Goal: Task Accomplishment & Management: Manage account settings

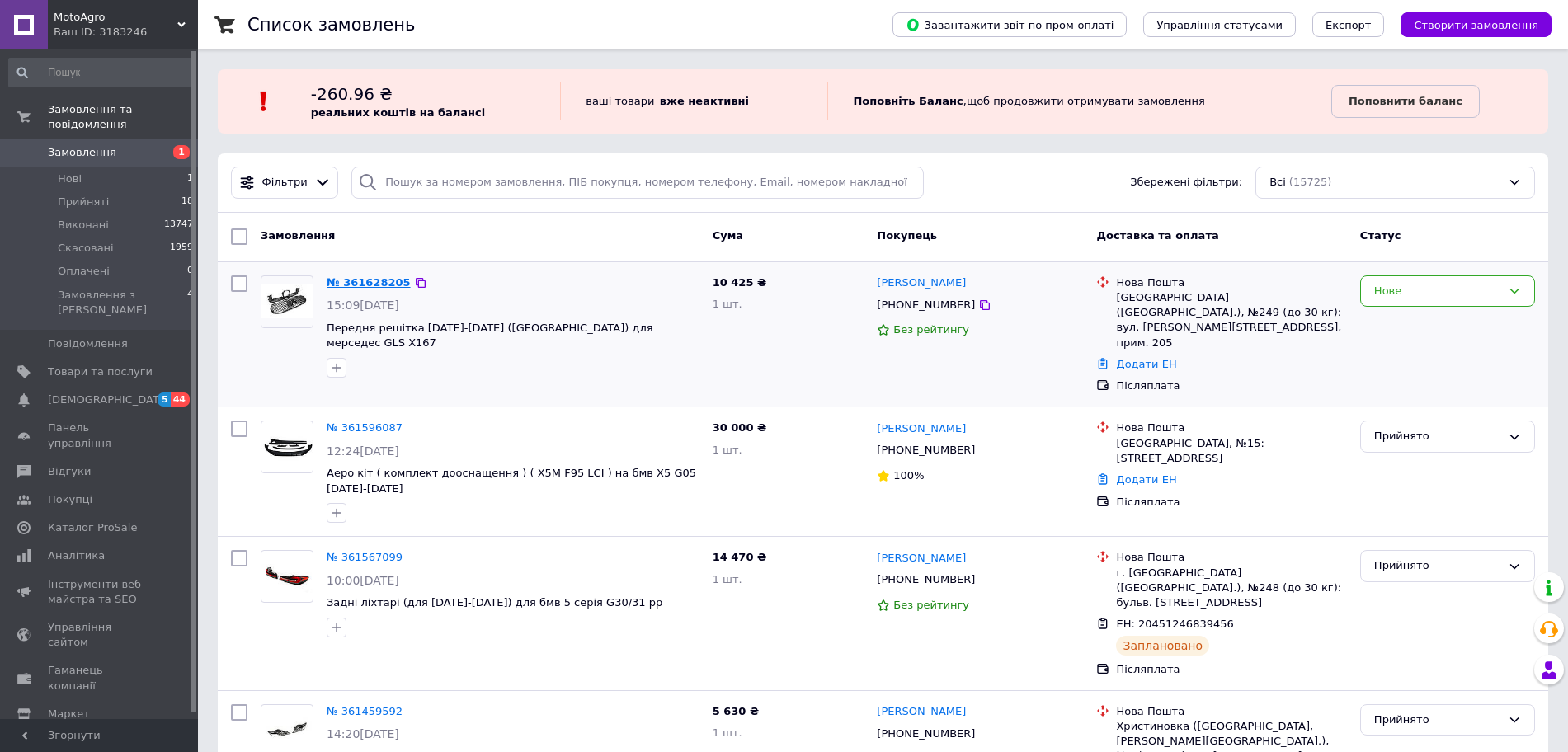
click at [366, 276] on link "№ 361628205" at bounding box center [369, 282] width 85 height 12
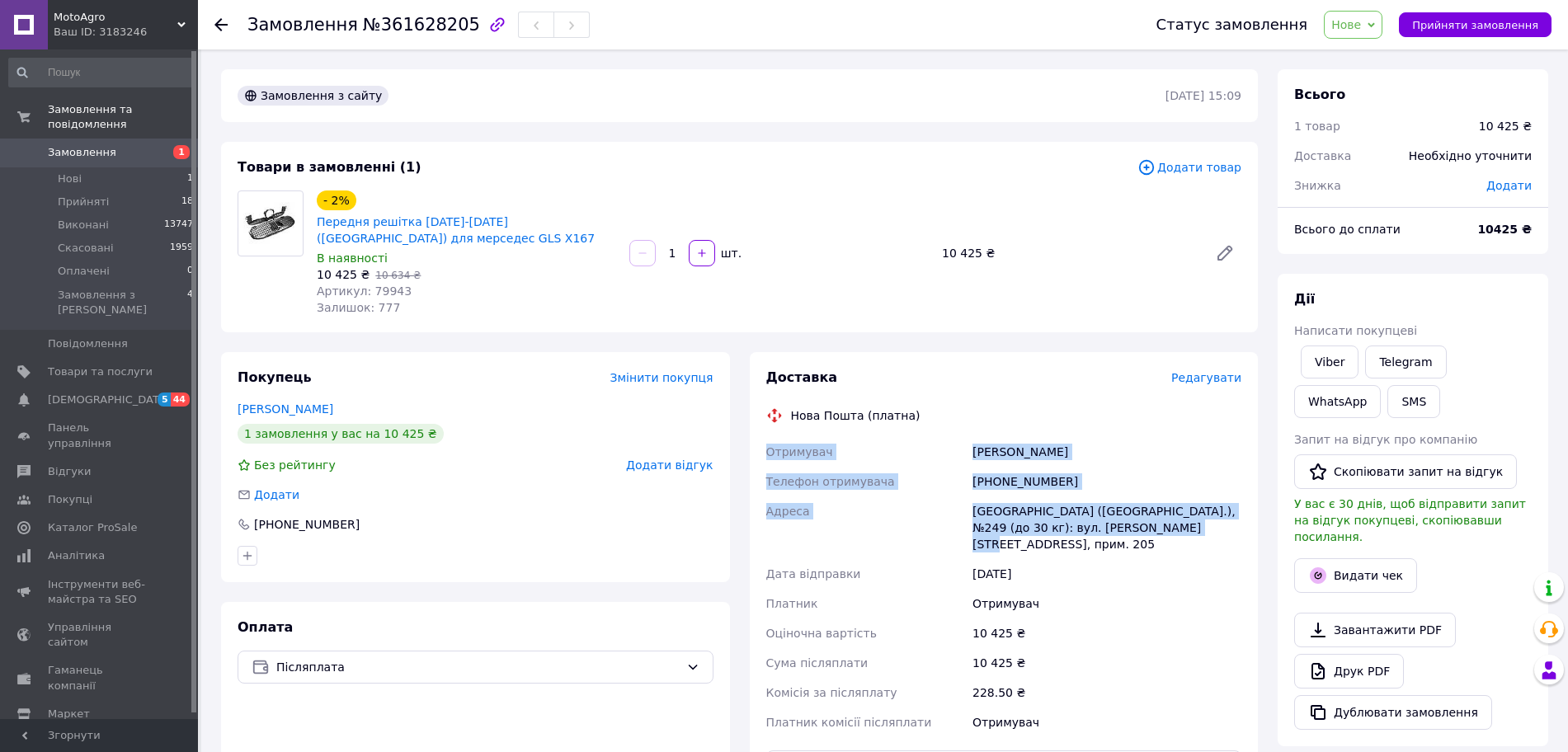
drag, startPoint x: 759, startPoint y: 451, endPoint x: 1181, endPoint y: 536, distance: 430.5
click at [1181, 536] on div "Доставка Редагувати Нова Пошта (платна) Отримувач [PERSON_NAME] Телефон отримув…" at bounding box center [1004, 632] width 509 height 560
copy div "Отримувач [PERSON_NAME] Телефон отримувача [PHONE_NUMBER] Адреса"
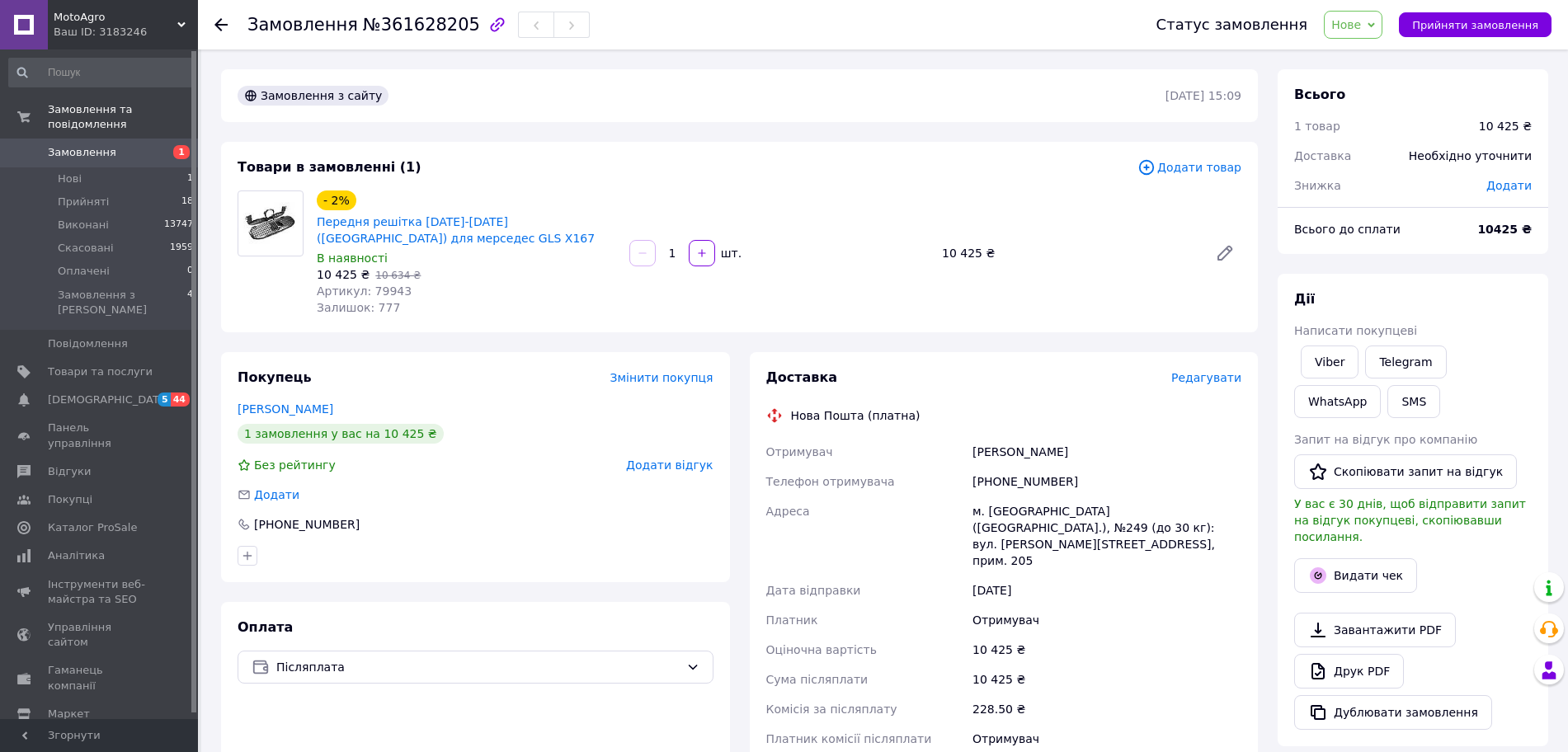
click at [1171, 527] on div "м. [GEOGRAPHIC_DATA] ([GEOGRAPHIC_DATA].), №249 (до 30 кг): вул. [PERSON_NAME][…" at bounding box center [1107, 536] width 275 height 79
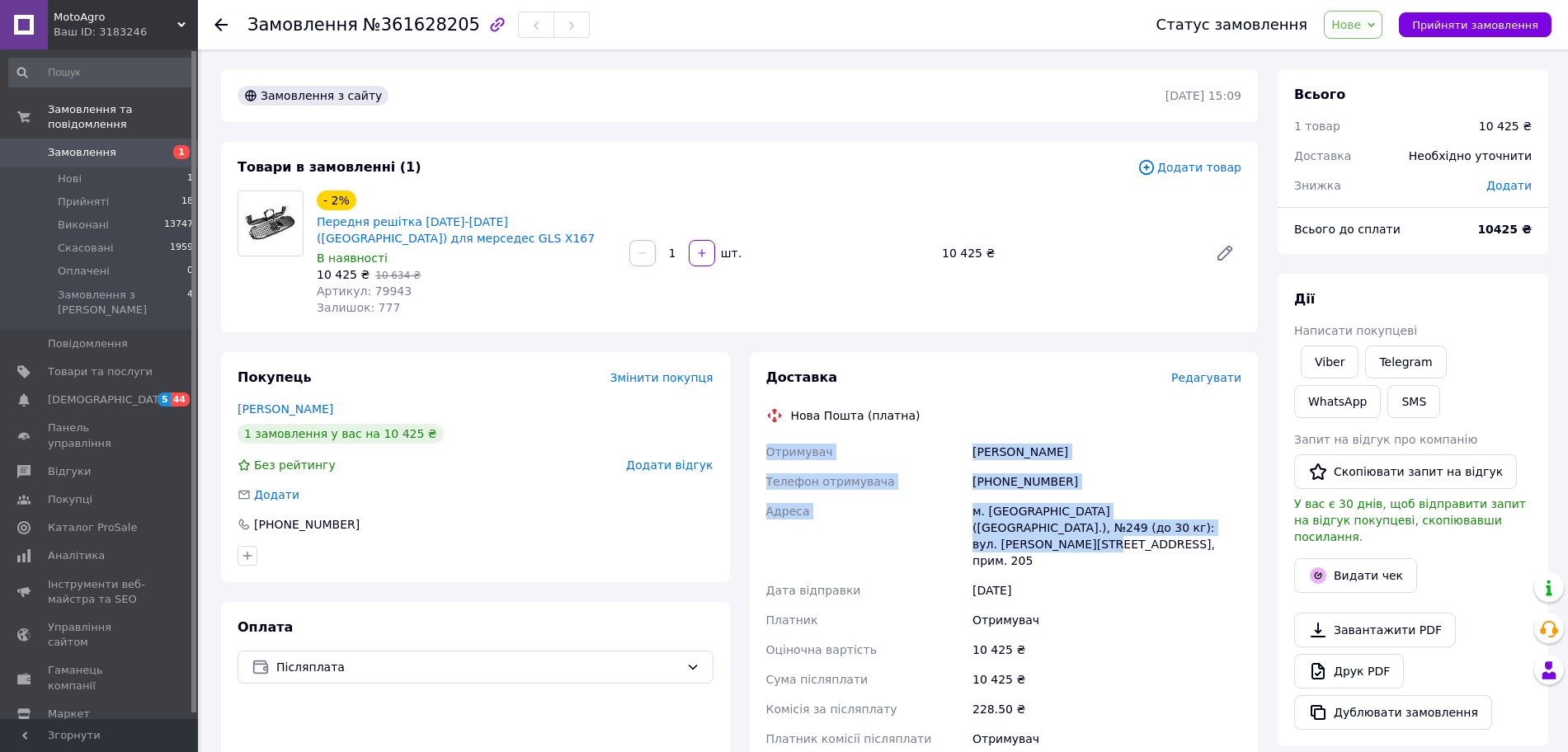
drag, startPoint x: 1191, startPoint y: 528, endPoint x: 762, endPoint y: 455, distance: 435.2
click at [763, 455] on div "Отримувач [PERSON_NAME] Телефон отримувача [PHONE_NUMBER] Адреса м. [GEOGRAPHIC…" at bounding box center [1003, 594] width 482 height 316
copy div "Отримувач [PERSON_NAME] Телефон отримувача [PHONE_NUMBER] Адреса м. [GEOGRAPHIC…"
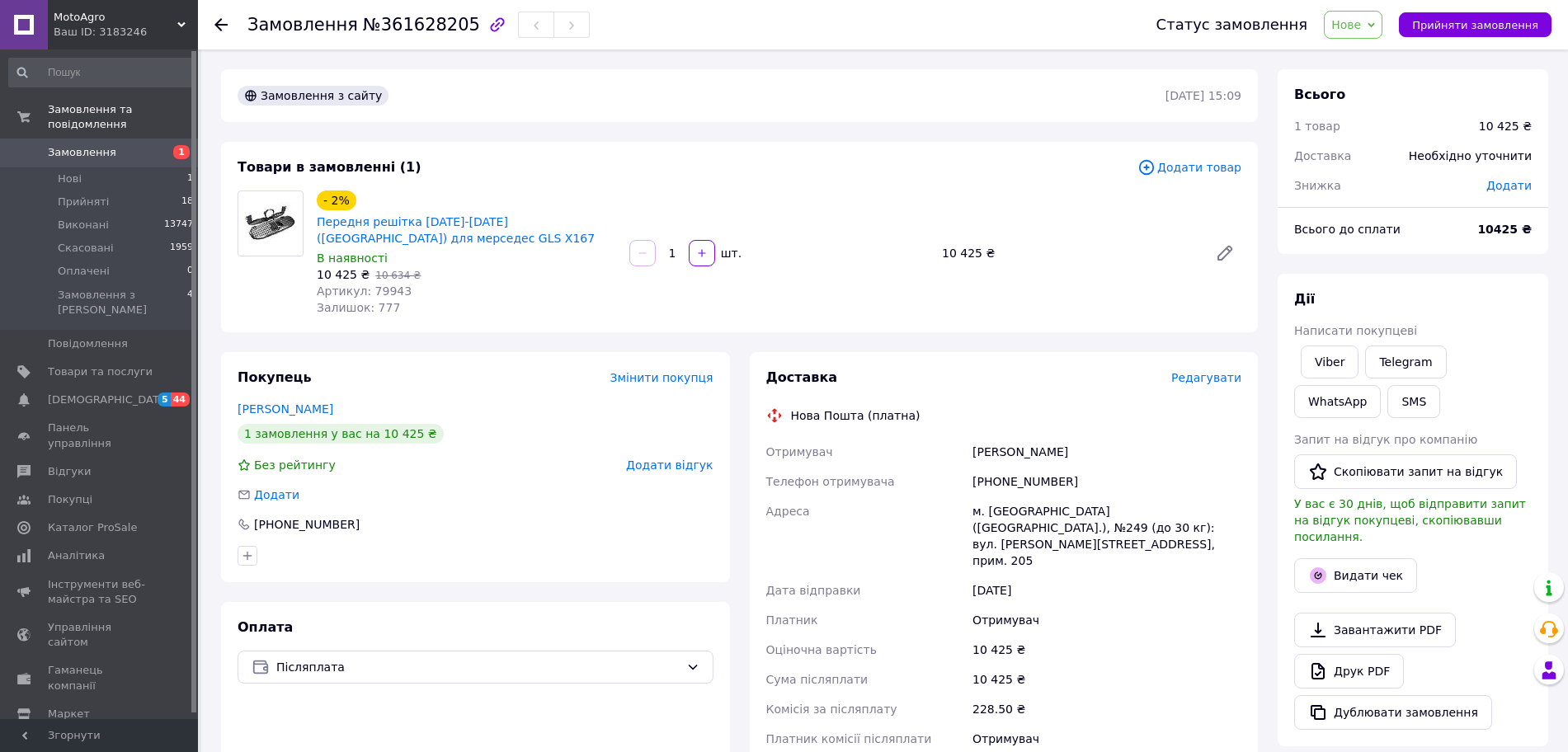
click at [641, 291] on div "- 2% Передня решітка [DATE]-[DATE] ([GEOGRAPHIC_DATA]) для мерседес GLS X167 В …" at bounding box center [779, 253] width 938 height 132
drag, startPoint x: 369, startPoint y: 30, endPoint x: 451, endPoint y: 26, distance: 82.1
click at [451, 26] on span "№361628205" at bounding box center [421, 24] width 117 height 20
copy span "361628205"
drag, startPoint x: 404, startPoint y: 289, endPoint x: 365, endPoint y: 289, distance: 39.0
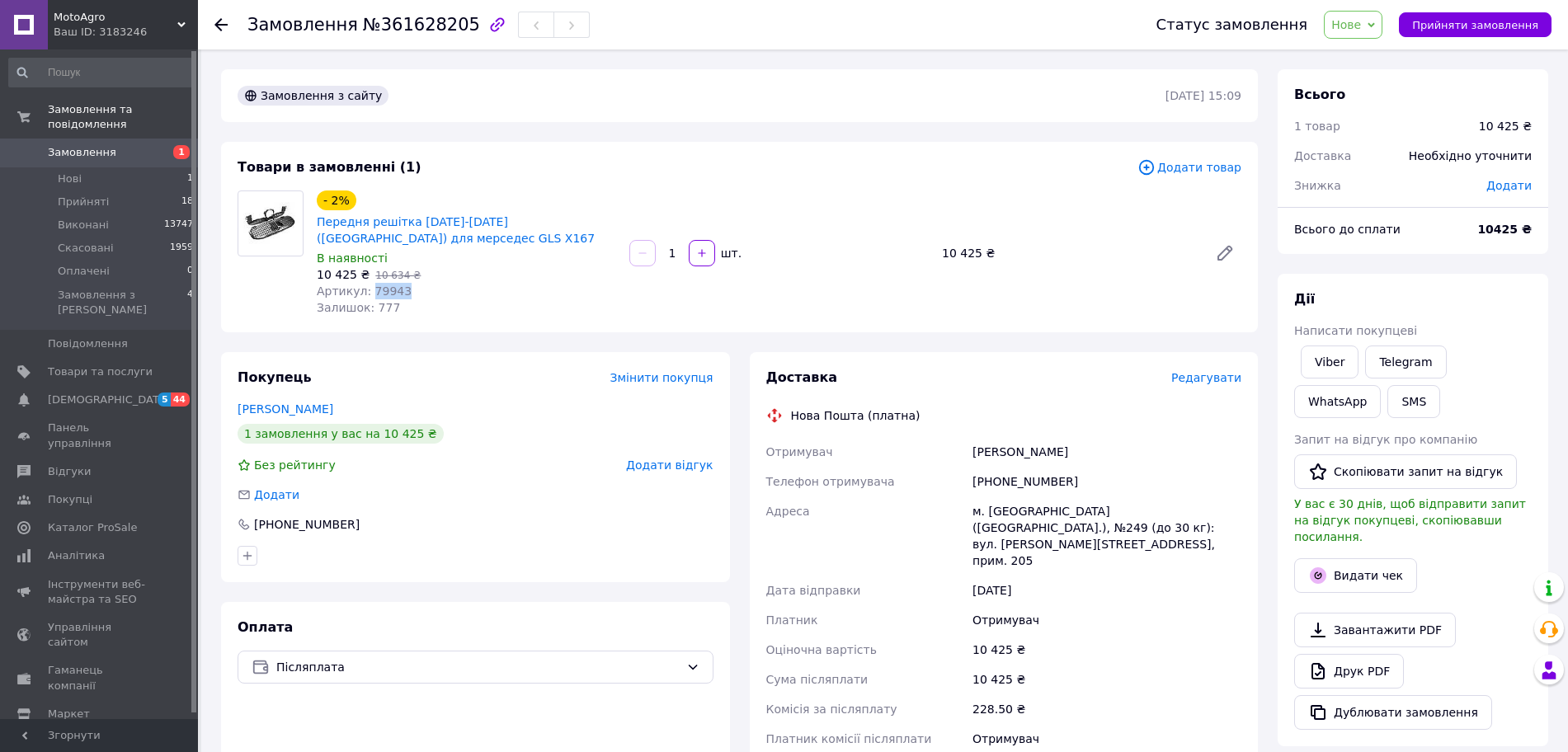
click at [365, 289] on div "Артикул: 79943" at bounding box center [465, 291] width 299 height 17
copy span "79943"
click at [1211, 378] on span "Редагувати" at bounding box center [1205, 377] width 70 height 13
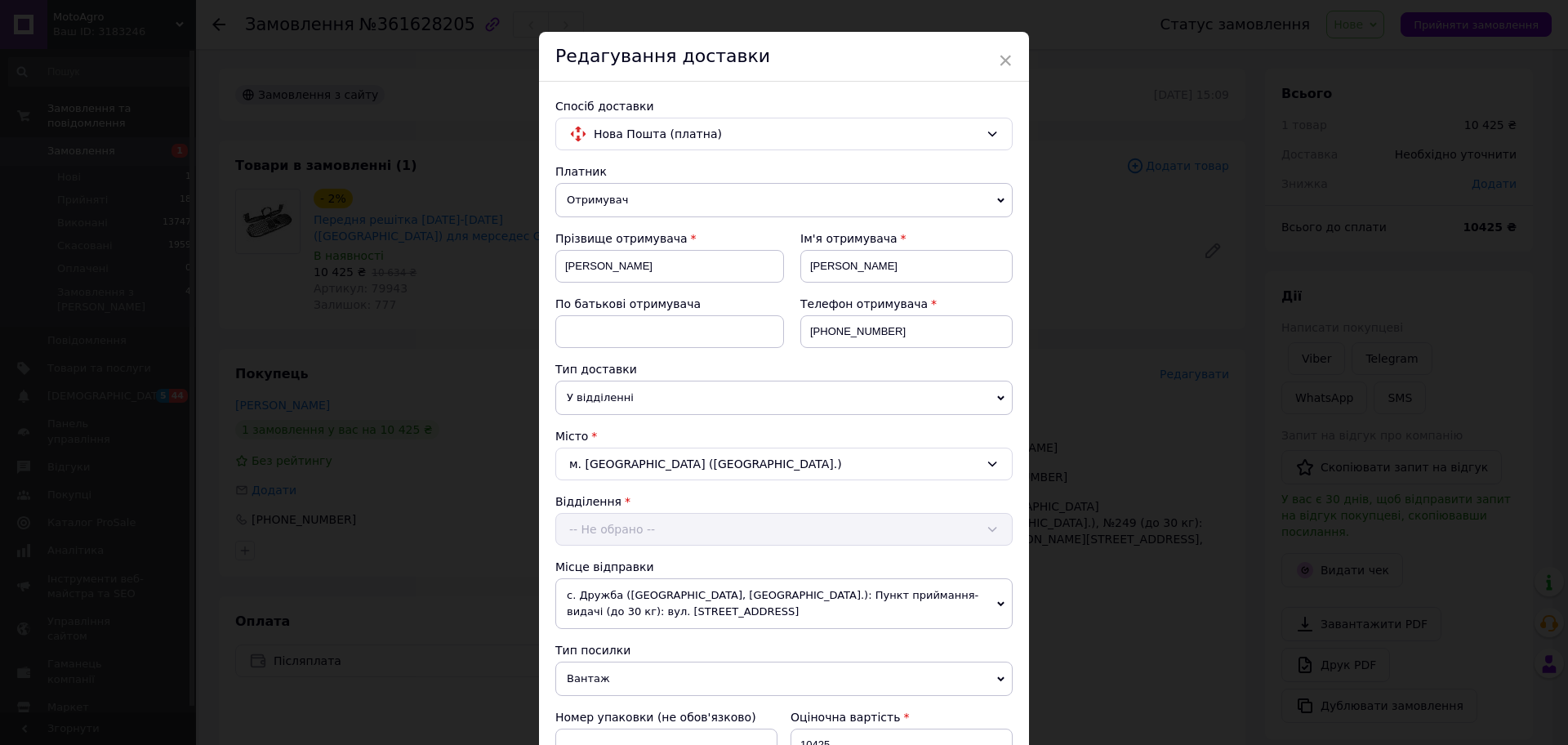
scroll to position [102, 0]
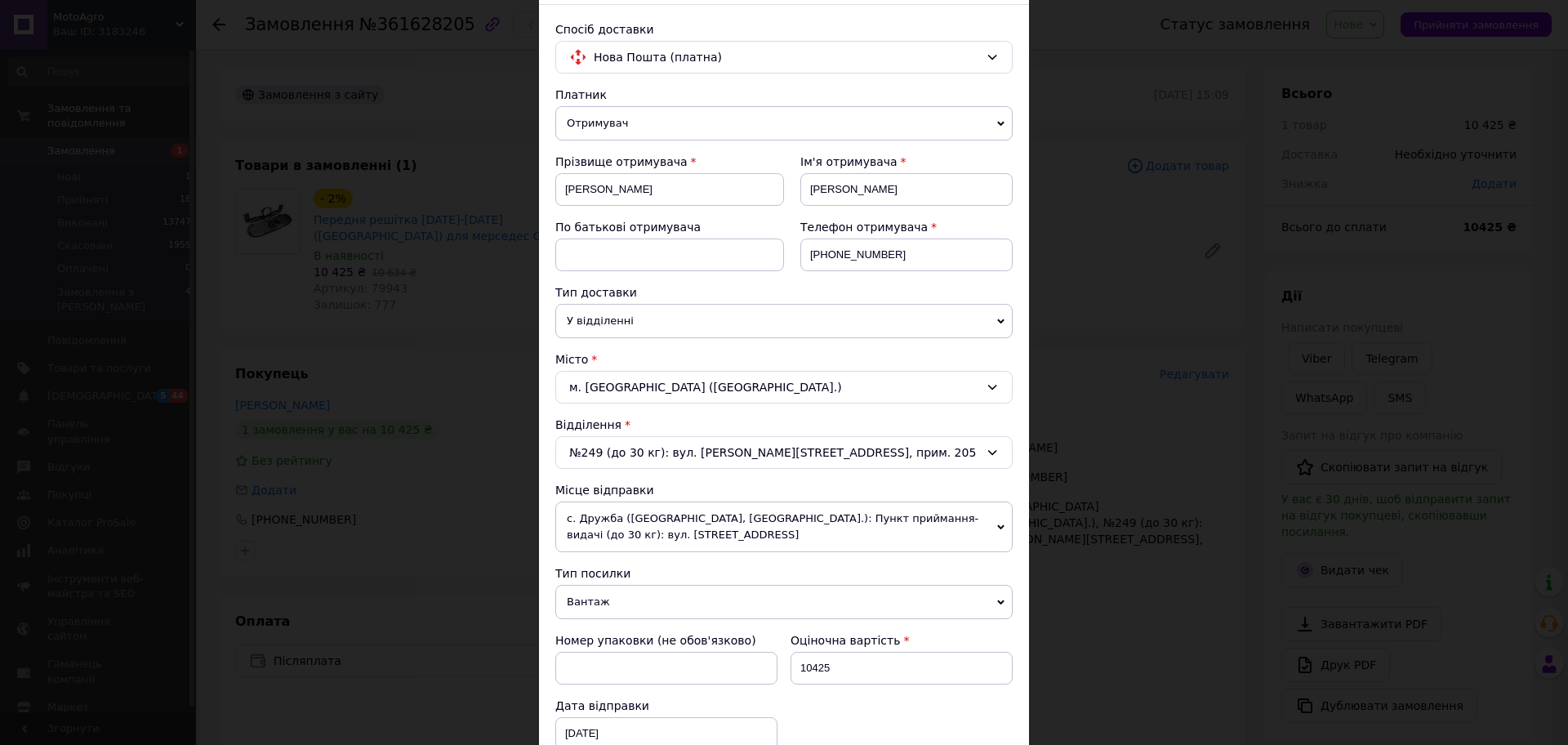
click at [609, 445] on div "№249 (до 30 кг): вул. [PERSON_NAME][STREET_ADDRESS], прим. 205" at bounding box center [784, 452] width 458 height 33
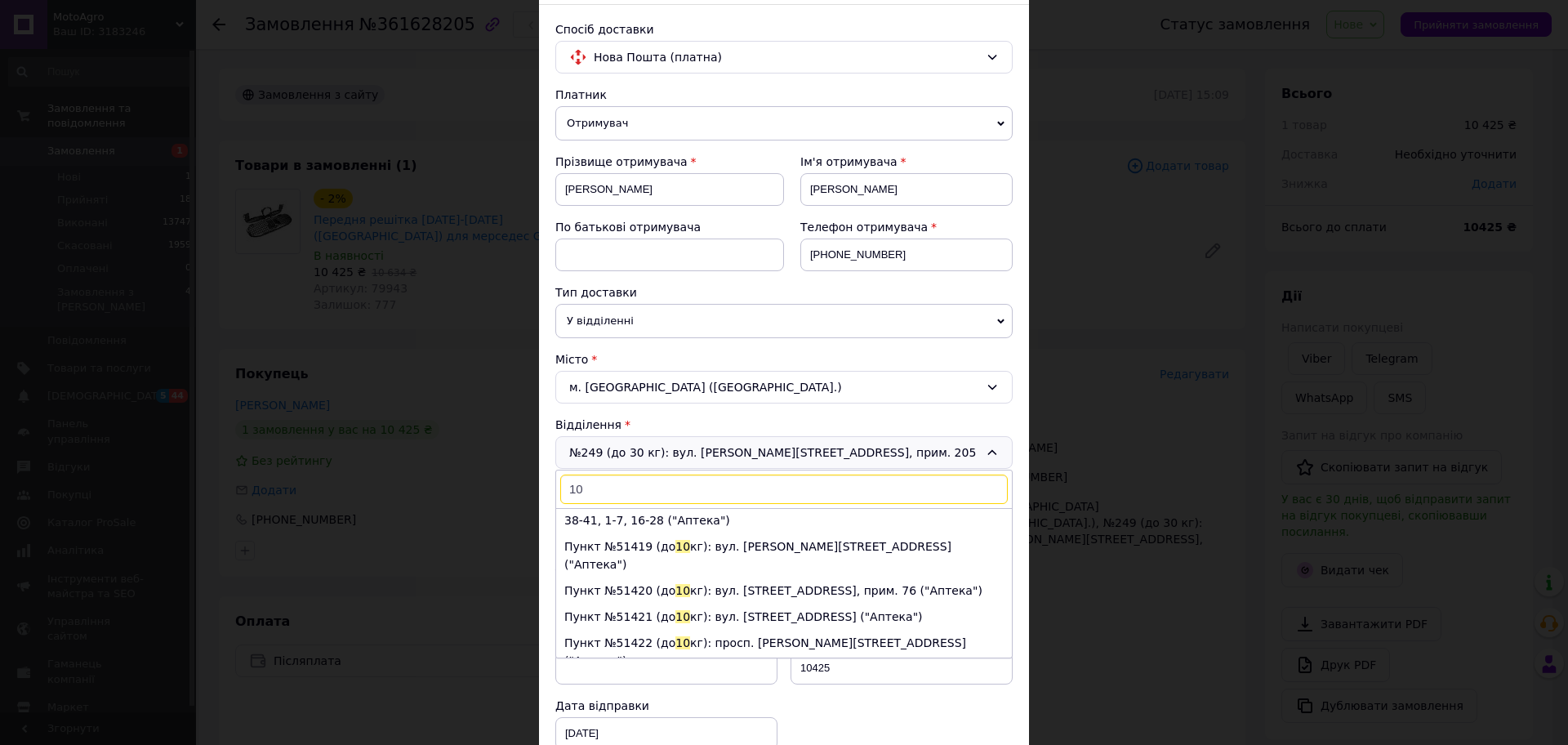
scroll to position [0, 0]
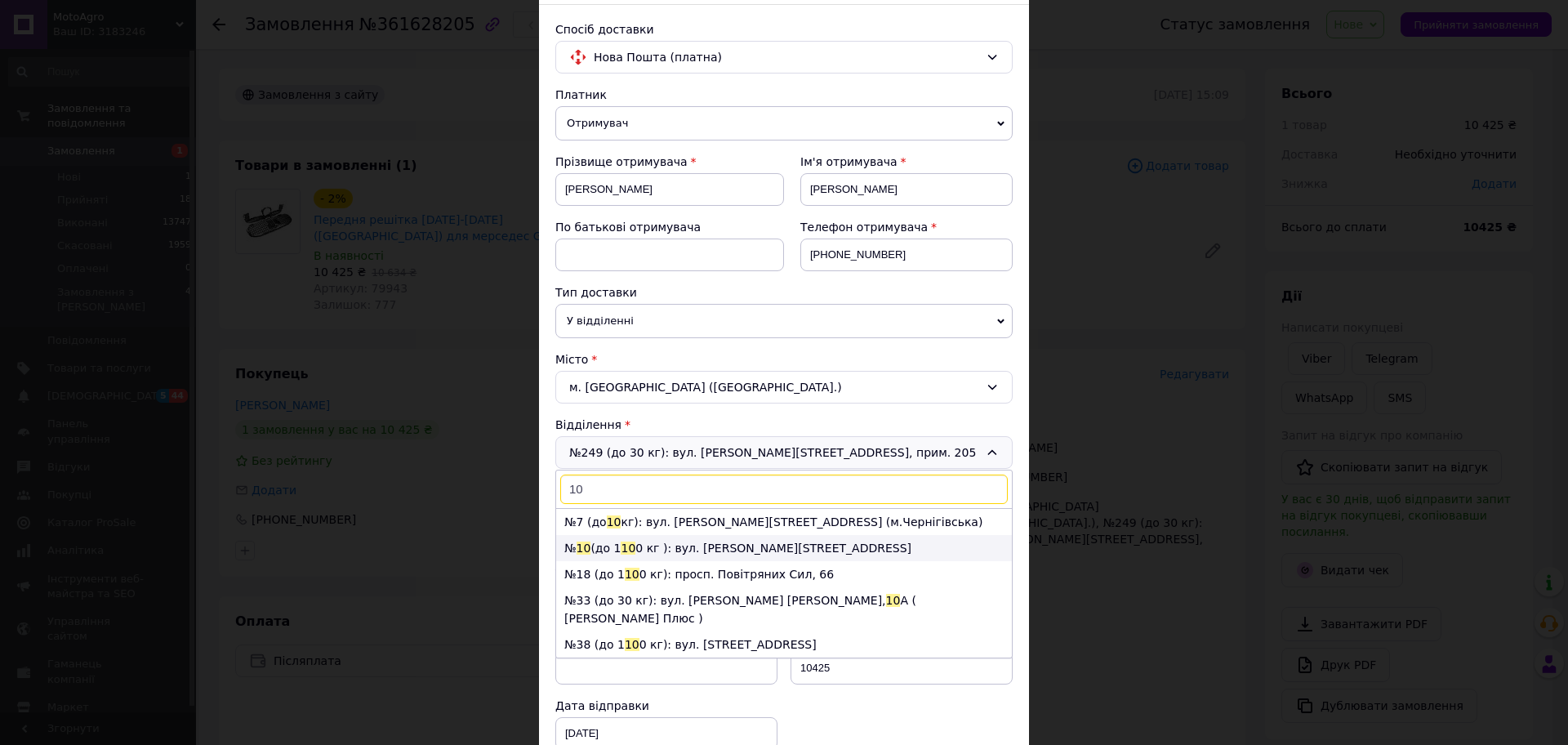
type input "10"
click at [653, 547] on li "№ 10 (до 1 10 0 кг ): вул. [PERSON_NAME][STREET_ADDRESS]" at bounding box center [784, 548] width 456 height 26
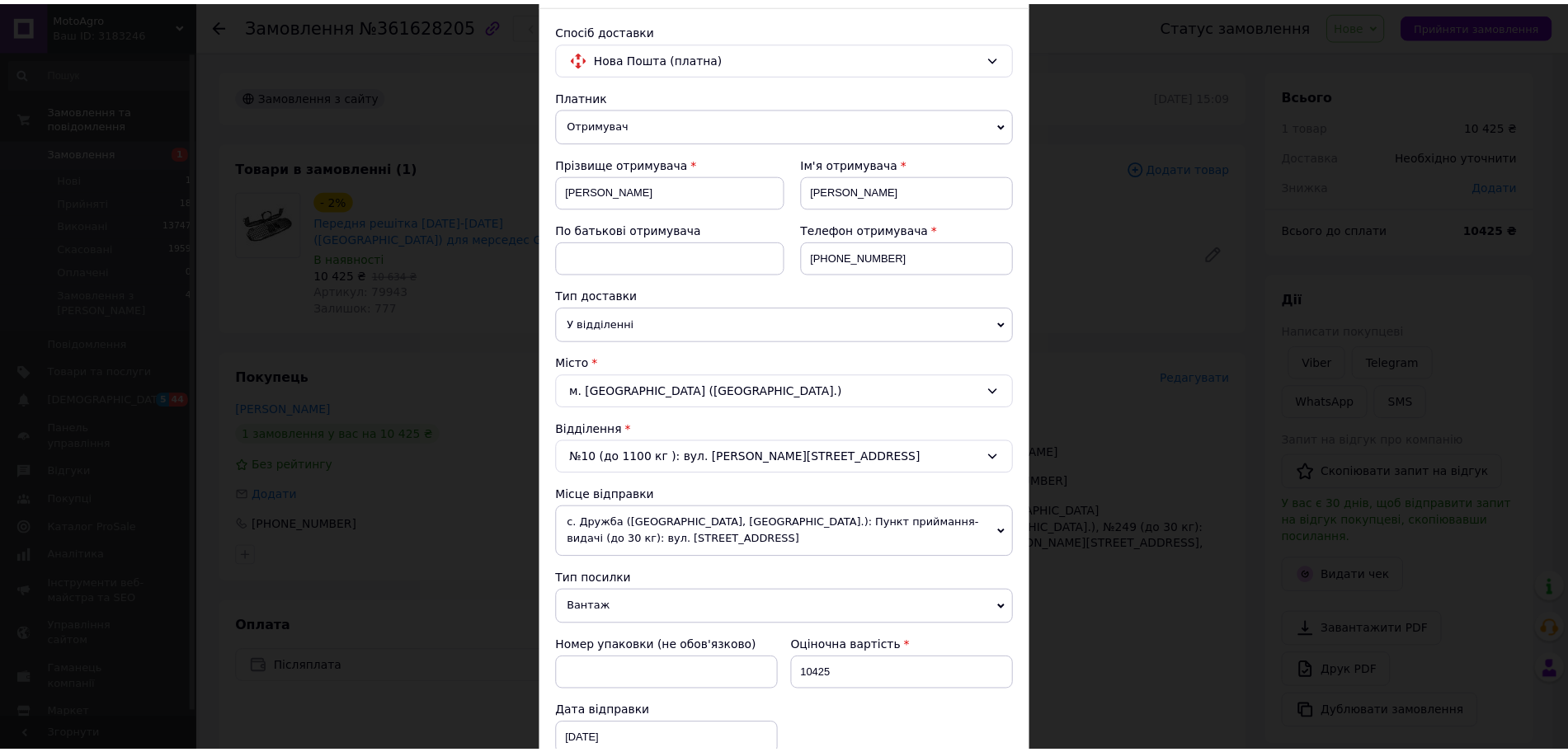
scroll to position [708, 0]
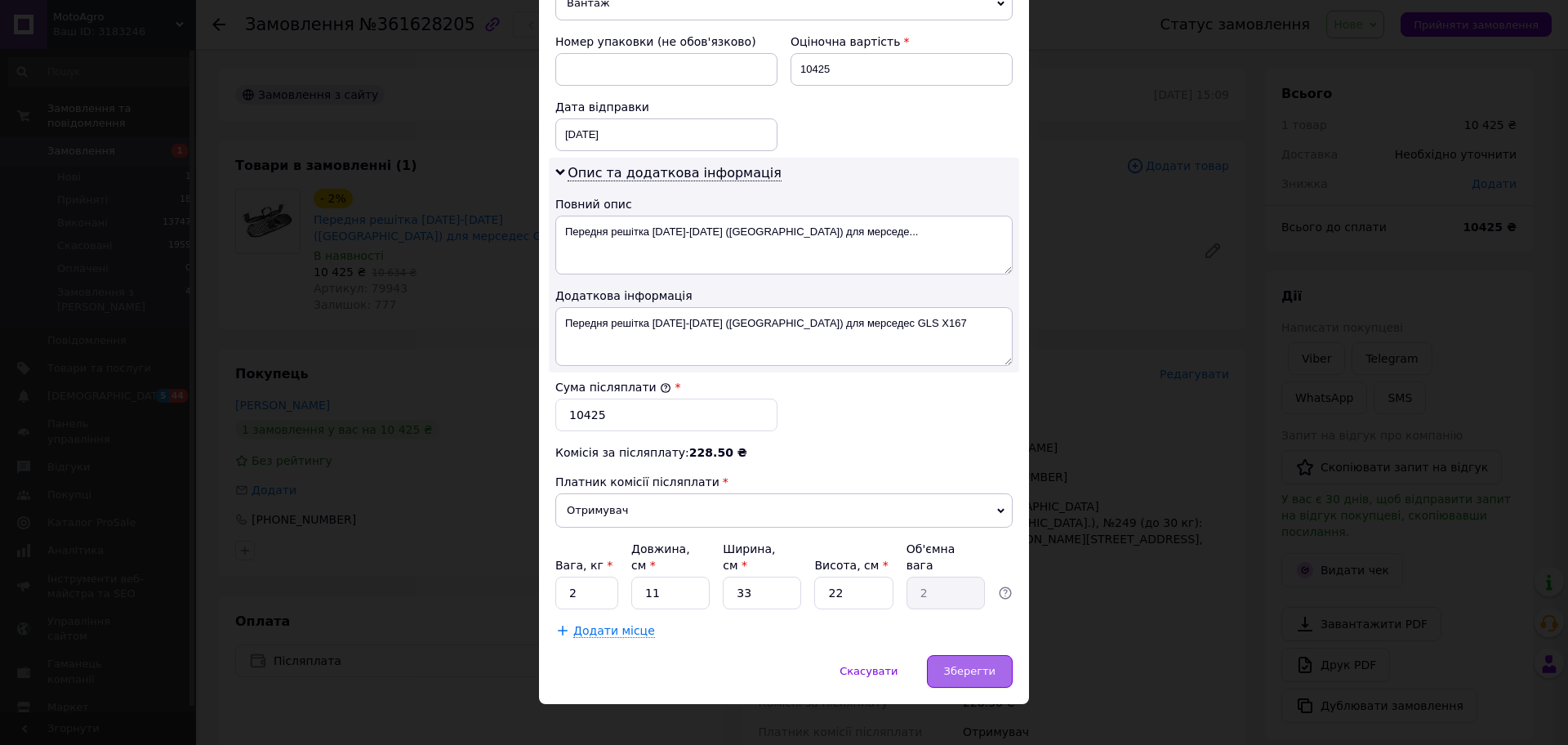
click at [986, 665] on span "Зберегти" at bounding box center [971, 671] width 52 height 12
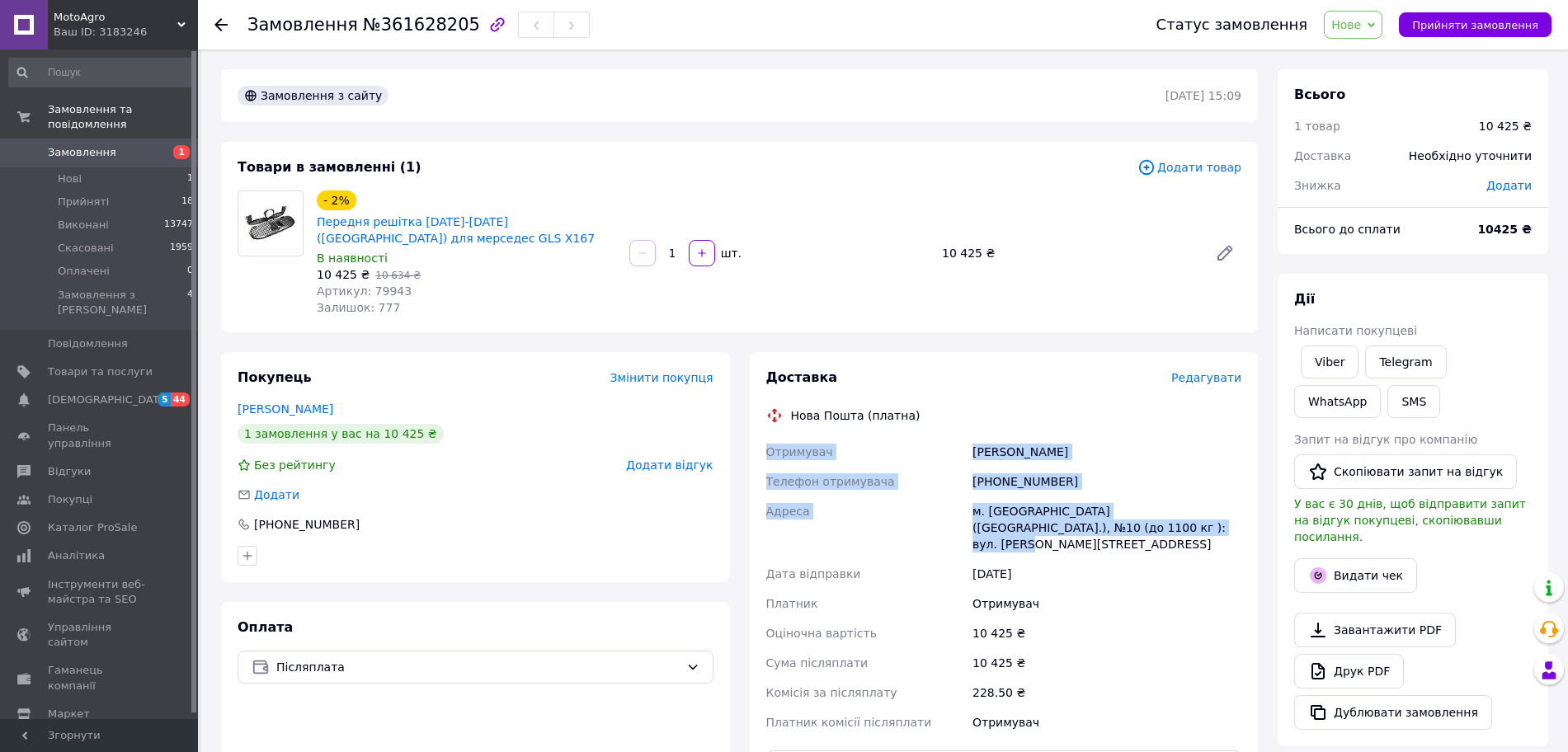
drag, startPoint x: 768, startPoint y: 451, endPoint x: 1142, endPoint y: 533, distance: 382.9
click at [1142, 533] on div "Отримувач [PERSON_NAME] Телефон отримувача [PHONE_NUMBER] Адреса м. [GEOGRAPHIC…" at bounding box center [1003, 586] width 482 height 300
copy div "Отримувач [PERSON_NAME] Телефон отримувача [PHONE_NUMBER] Адреса м. [GEOGRAPHIC…"
click at [1060, 442] on div "[PERSON_NAME]" at bounding box center [1107, 451] width 275 height 30
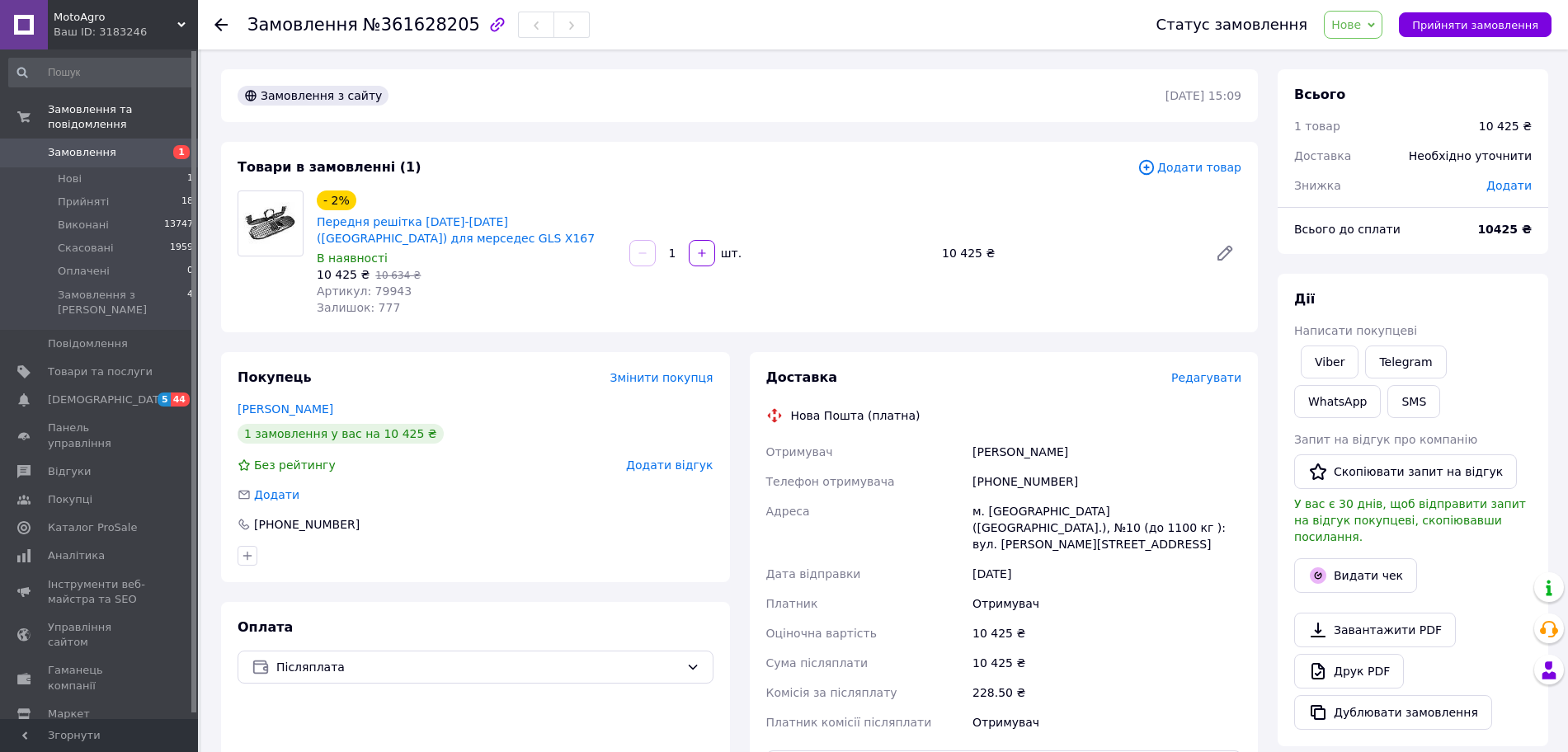
click at [135, 34] on div "Ваш ID: 3183246" at bounding box center [126, 31] width 145 height 15
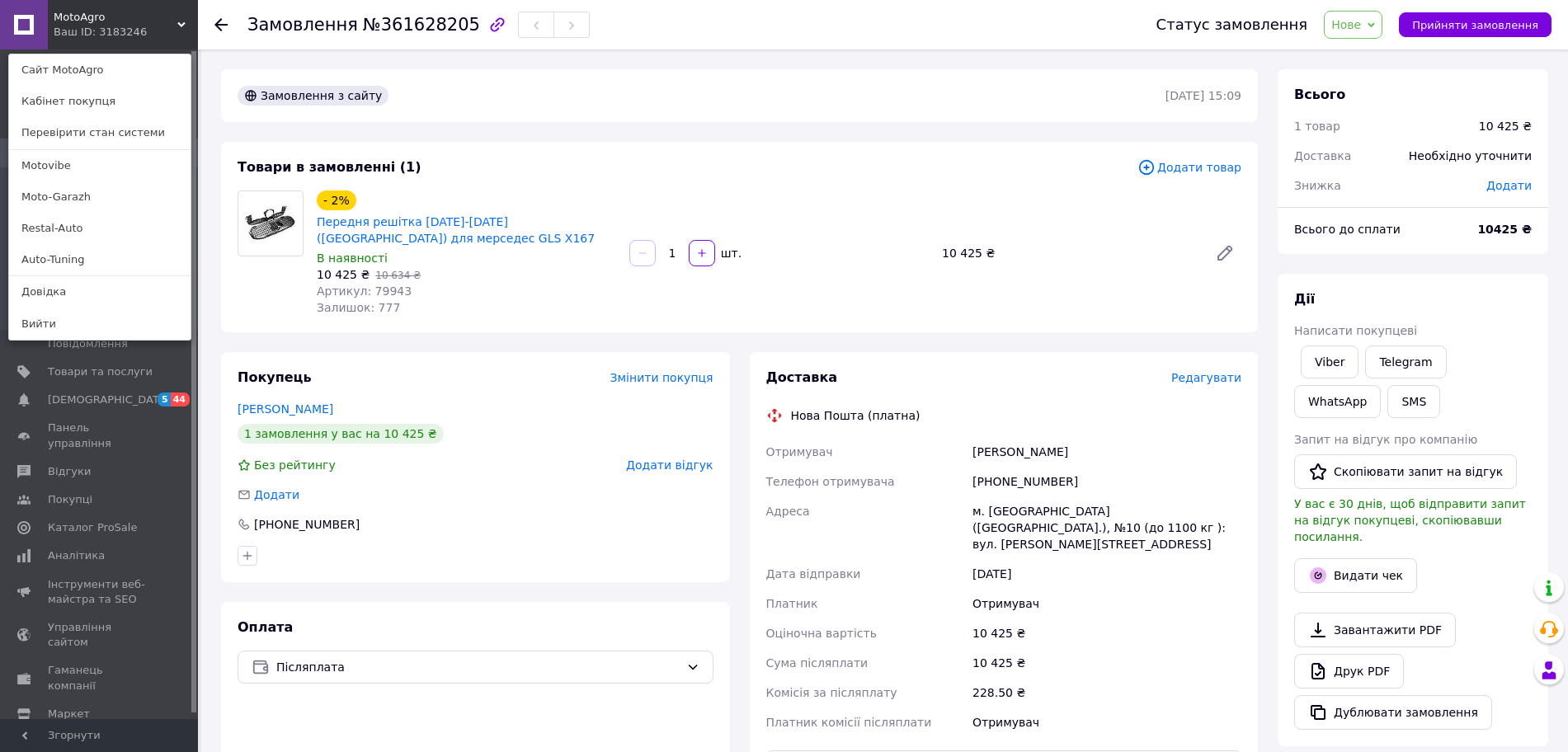
click at [135, 34] on div "MotoAgro Ваш ID: 3183246 Сайт MotoAgro Кабінет покупця Перевірити стан системи …" at bounding box center [98, 24] width 198 height 50
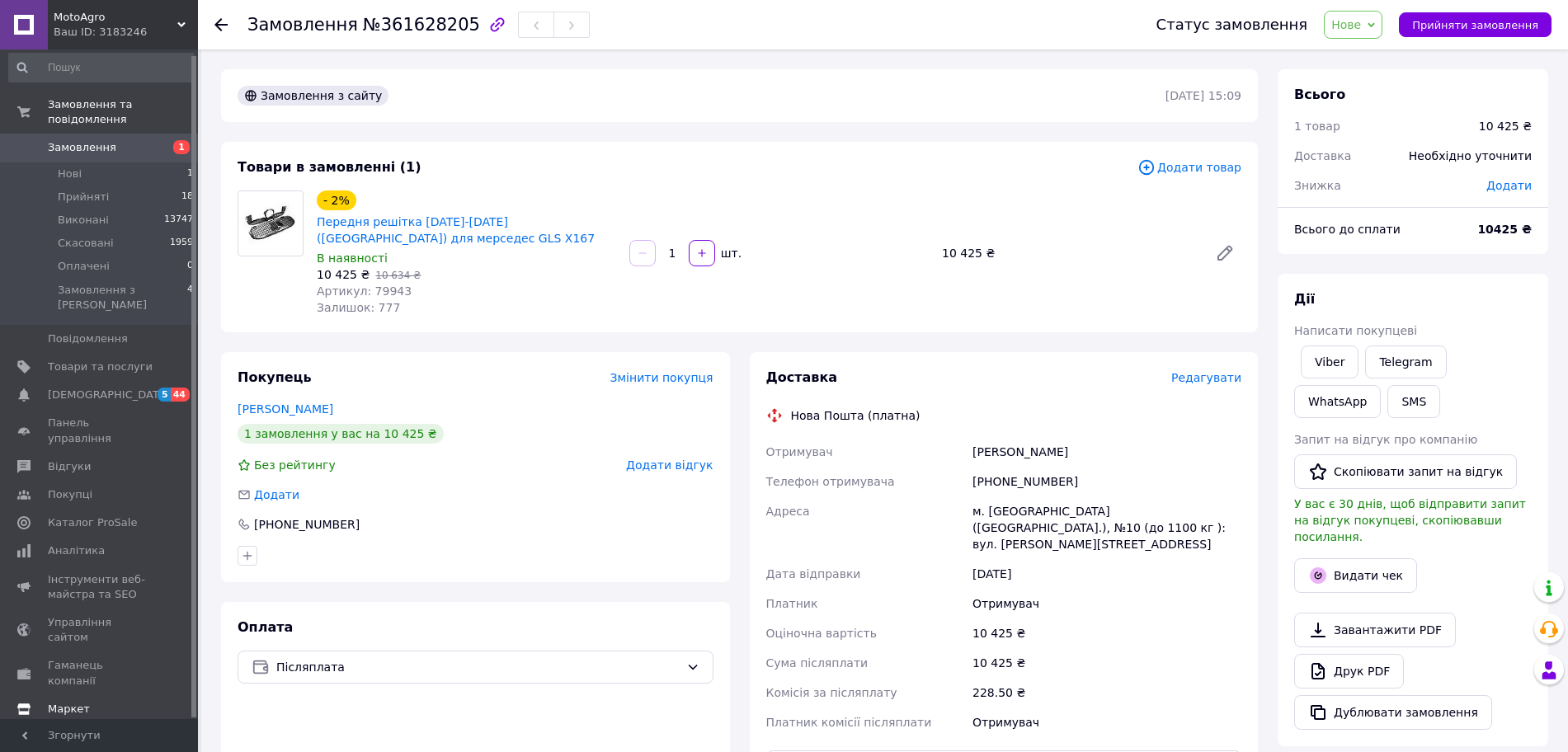
scroll to position [6, 0]
drag, startPoint x: 83, startPoint y: 655, endPoint x: 475, endPoint y: 355, distance: 493.6
click at [83, 728] on span "Налаштування" at bounding box center [90, 735] width 85 height 15
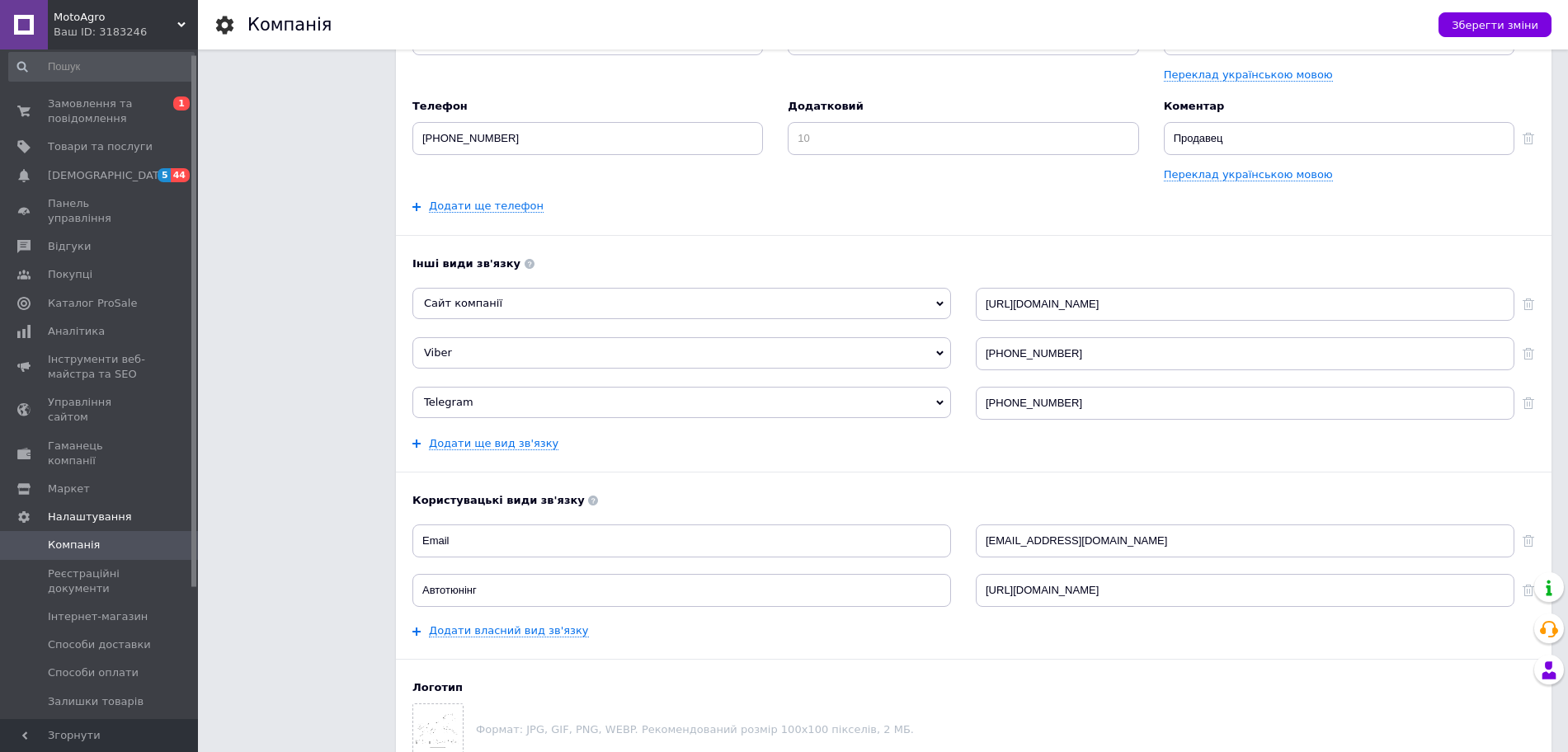
scroll to position [619, 0]
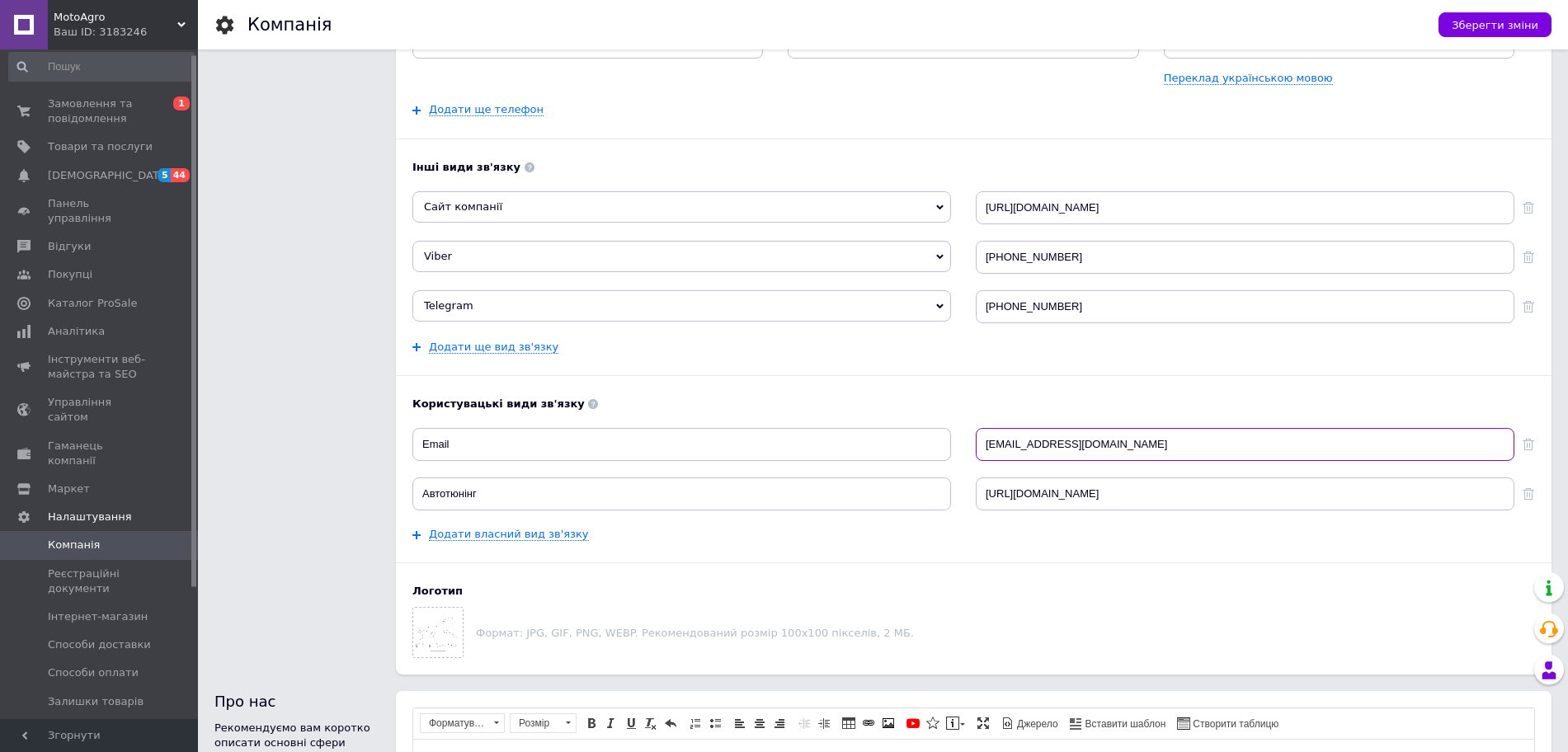
drag, startPoint x: 1144, startPoint y: 451, endPoint x: 970, endPoint y: 451, distance: 174.0
click at [970, 451] on div "Email [EMAIL_ADDRESS][DOMAIN_NAME]" at bounding box center [974, 444] width 1123 height 33
